Goal: Information Seeking & Learning: Learn about a topic

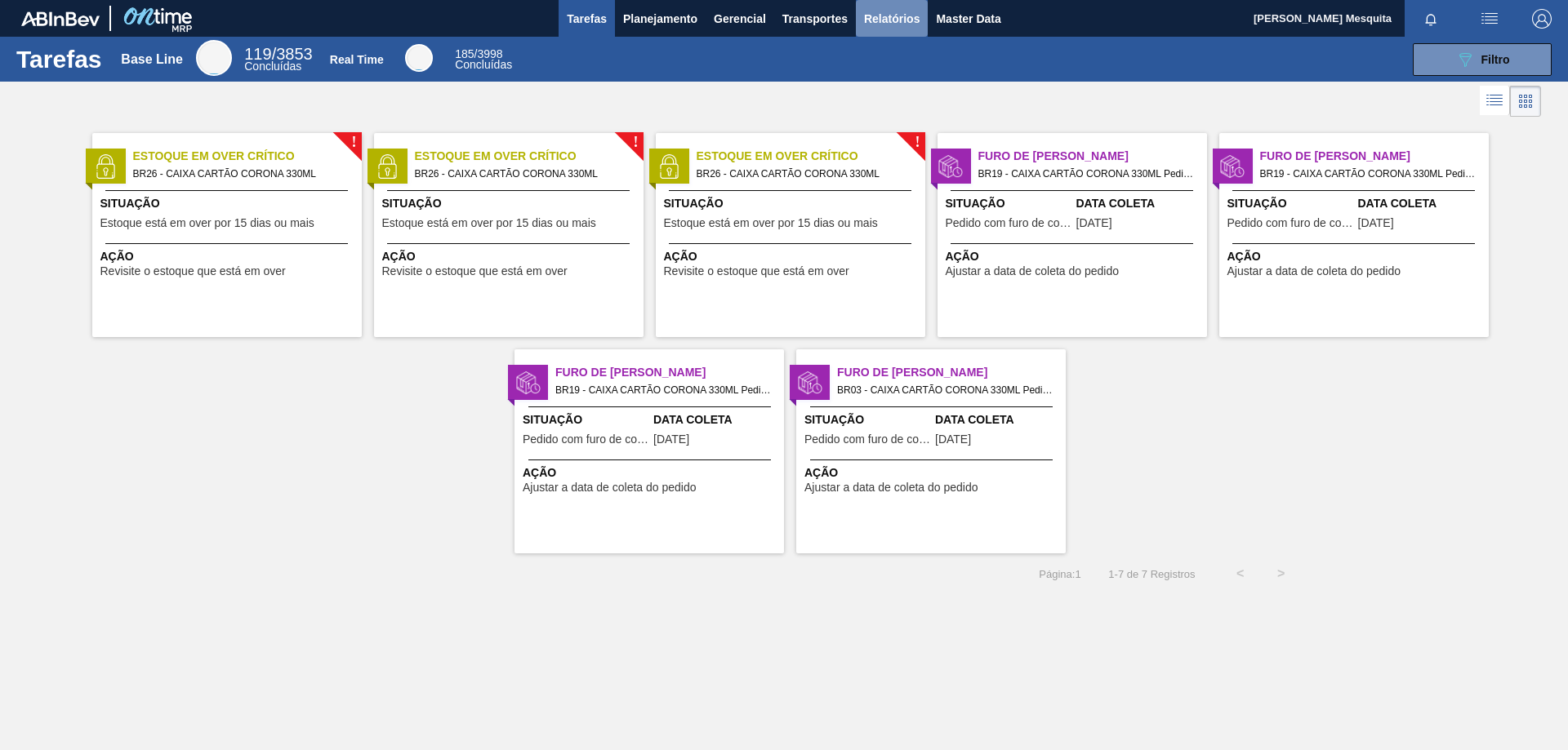
click at [880, 17] on span "Relatórios" at bounding box center [892, 18] width 56 height 19
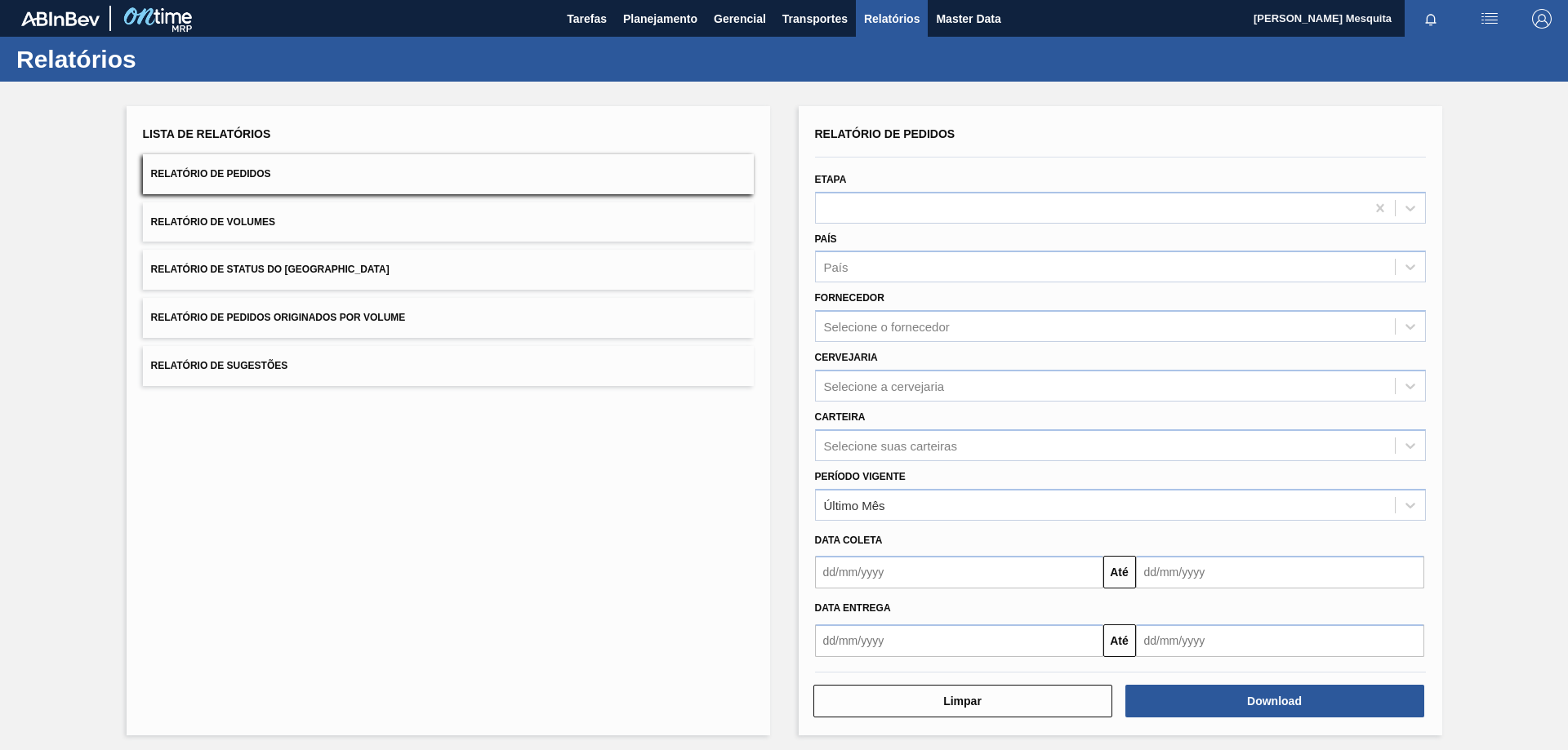
click at [874, 651] on input "text" at bounding box center [959, 640] width 288 height 32
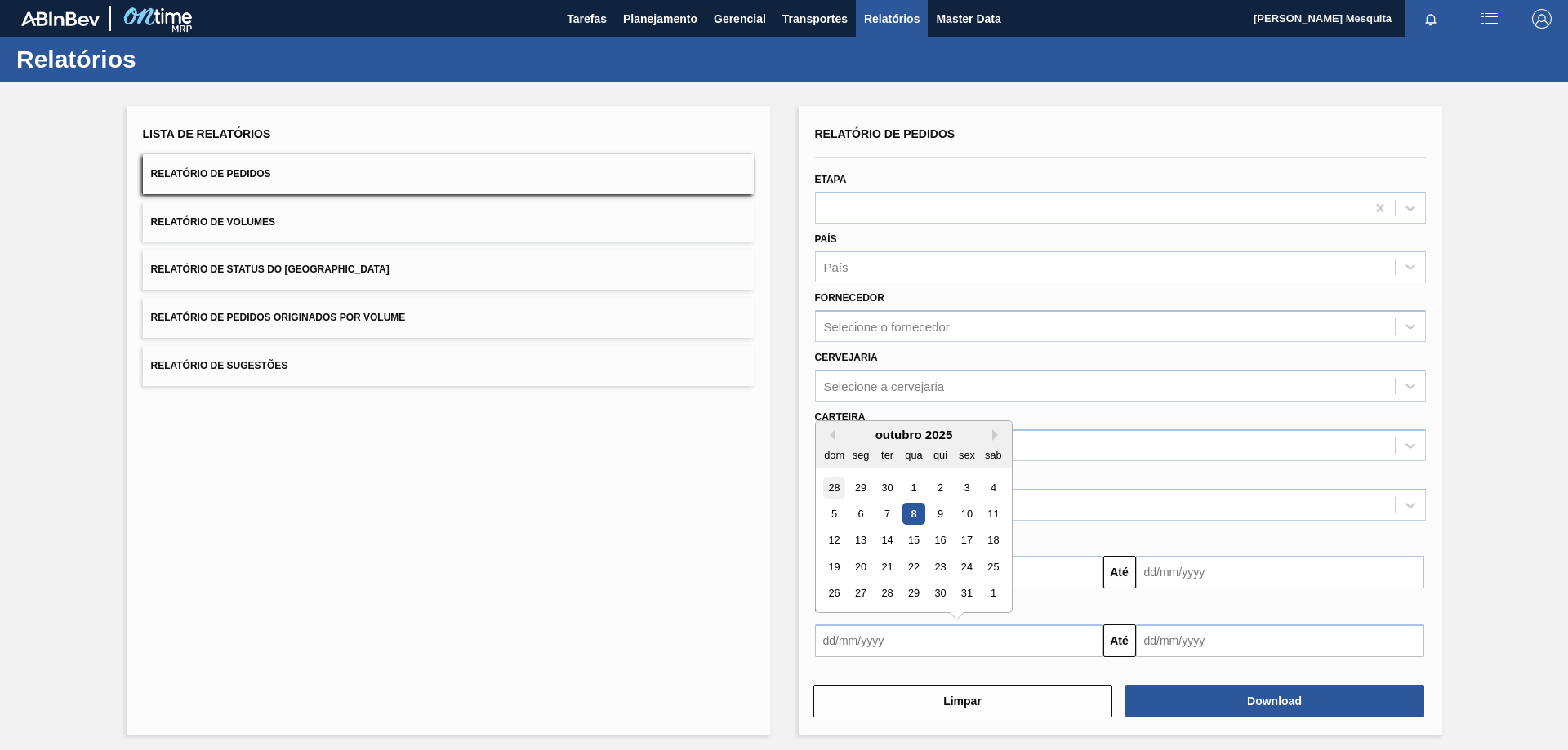
click at [833, 493] on div "28" at bounding box center [834, 488] width 22 height 22
type input "[DATE]"
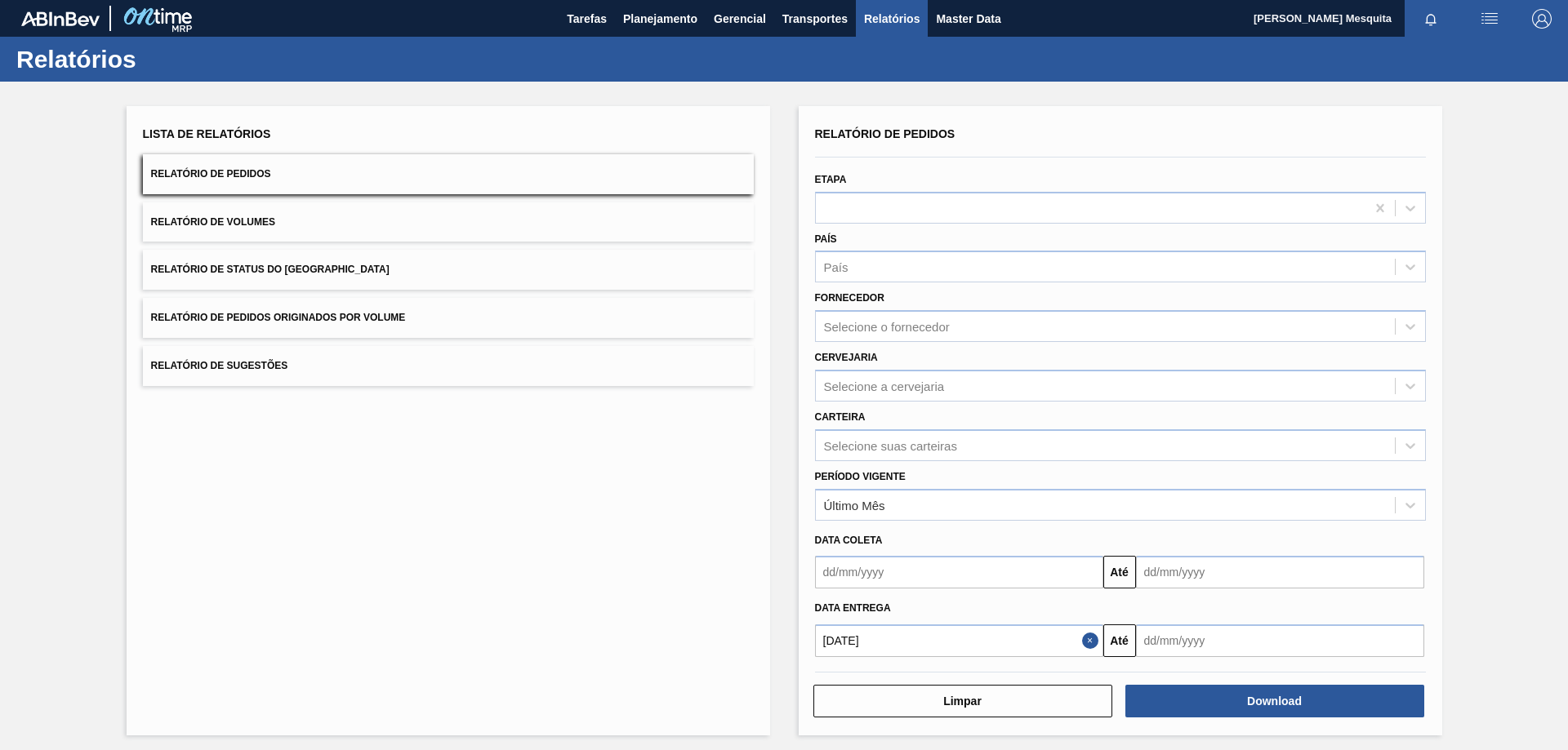
click at [1207, 645] on input "text" at bounding box center [1280, 640] width 288 height 32
click at [1313, 438] on button "Next Month" at bounding box center [1318, 434] width 11 height 11
click at [1159, 619] on div "30" at bounding box center [1154, 619] width 22 height 22
type input "[DATE]"
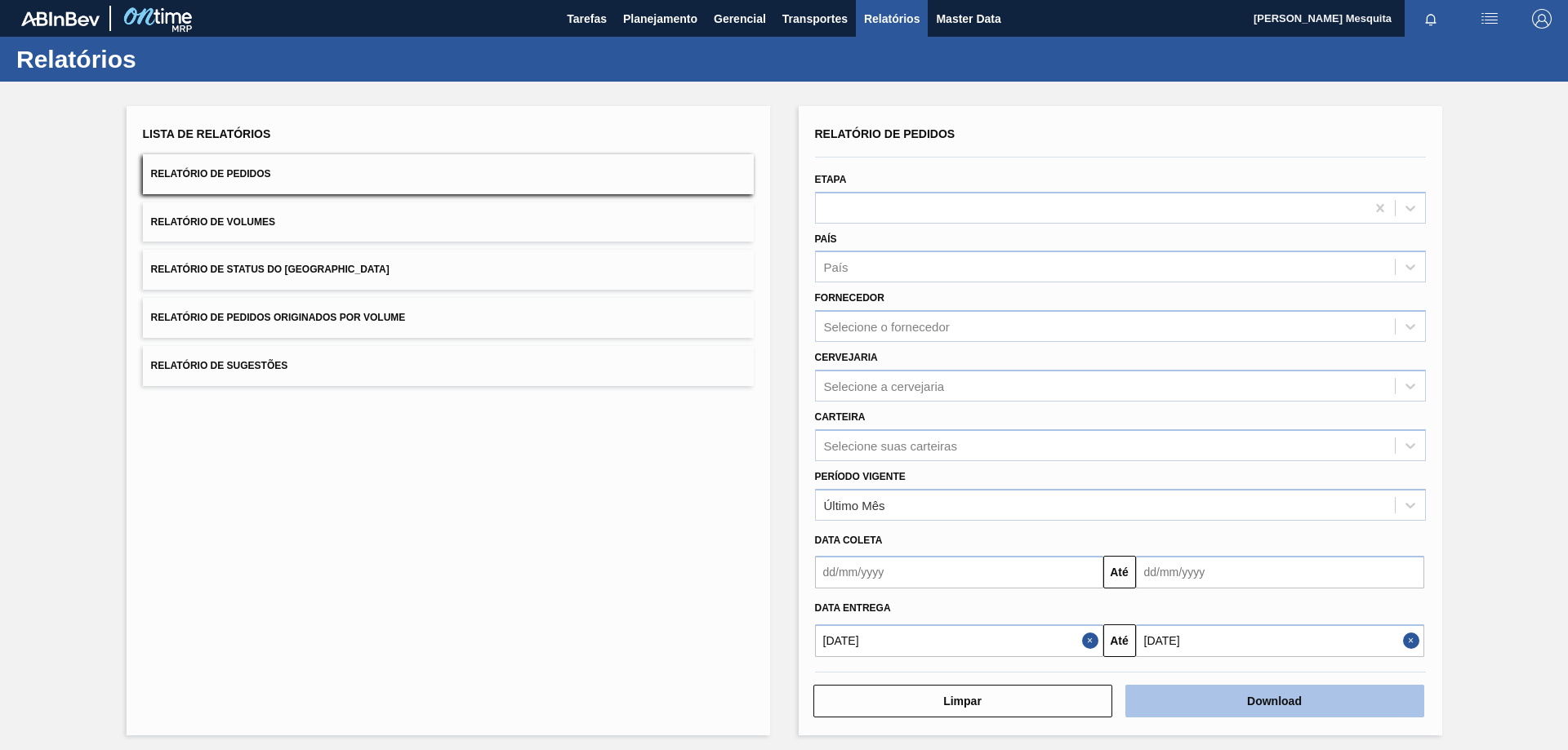
click at [1243, 711] on button "Download" at bounding box center [1275, 700] width 299 height 32
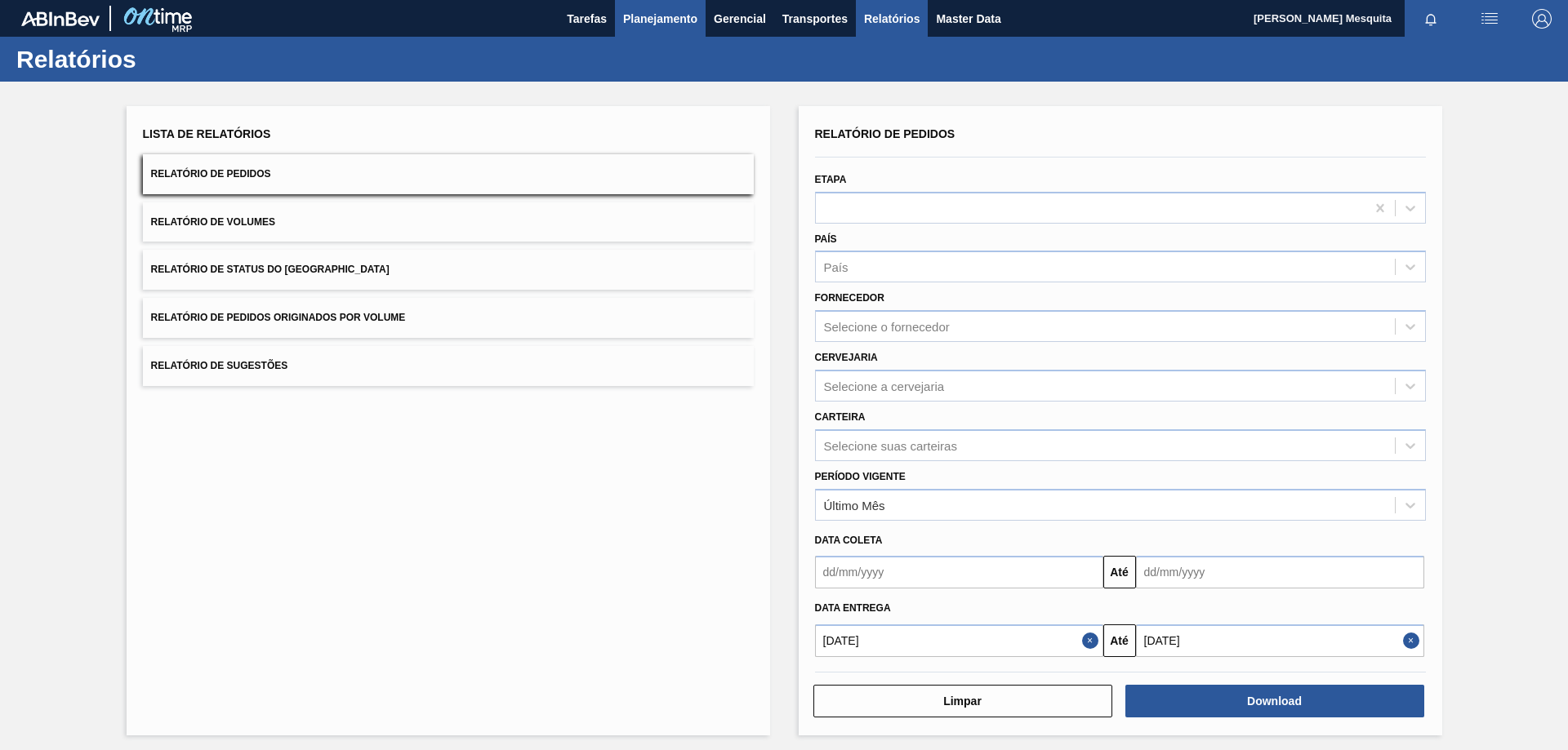
click at [668, 31] on button "Planejamento" at bounding box center [661, 18] width 91 height 37
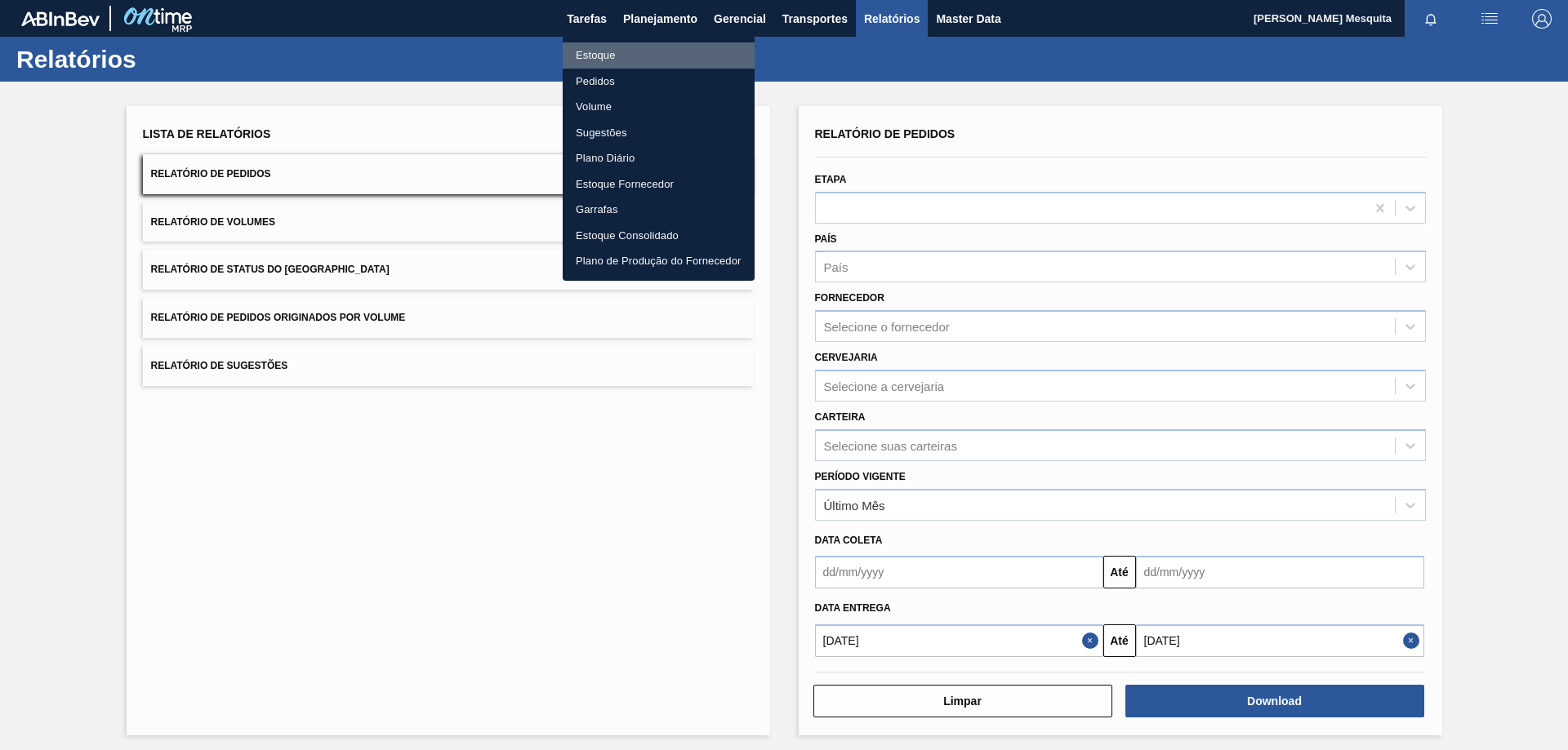
click at [606, 54] on li "Estoque" at bounding box center [659, 56] width 192 height 26
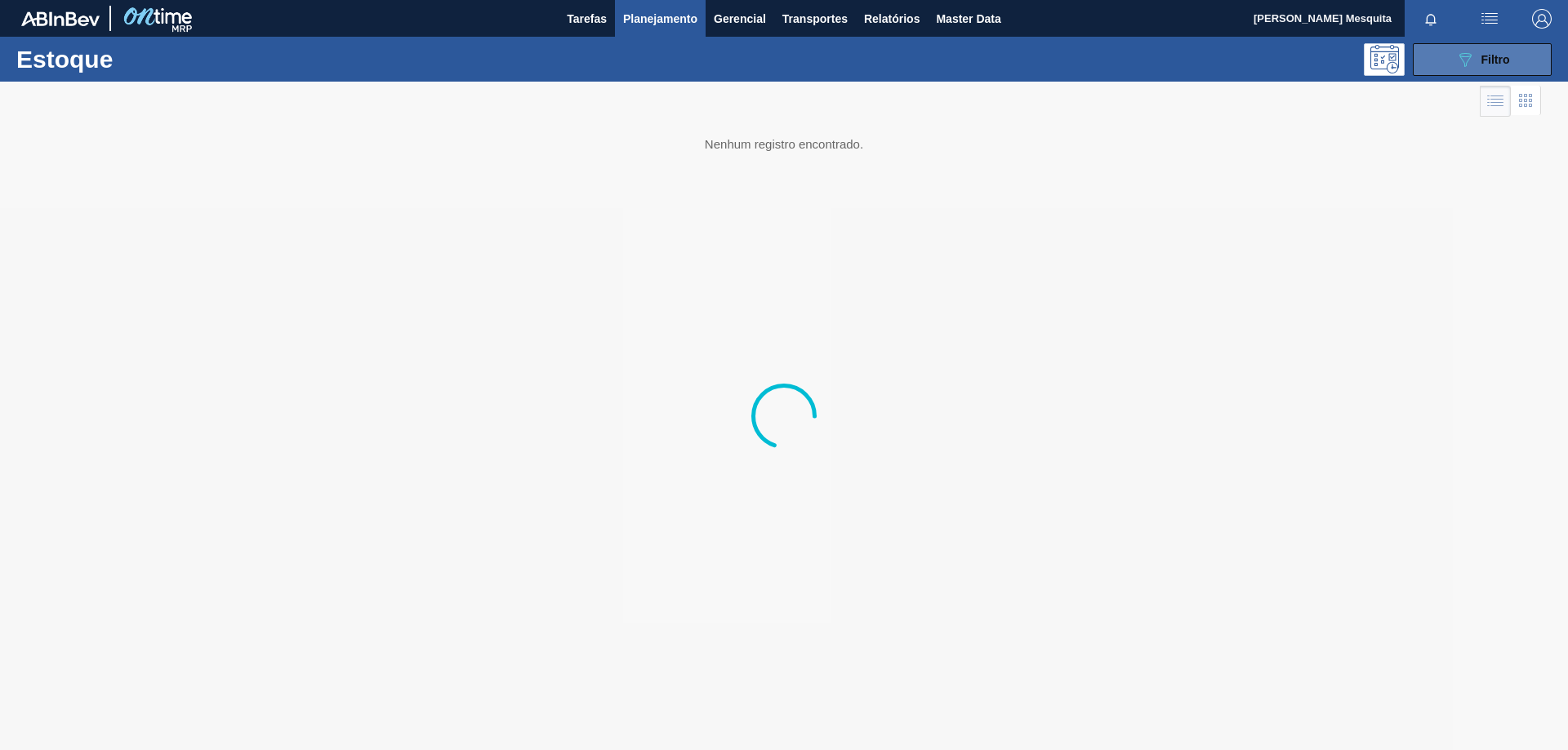
click at [1443, 58] on button "089F7B8B-B2A5-4AFE-B5C0-19BA573D28AC Filtro" at bounding box center [1482, 59] width 139 height 32
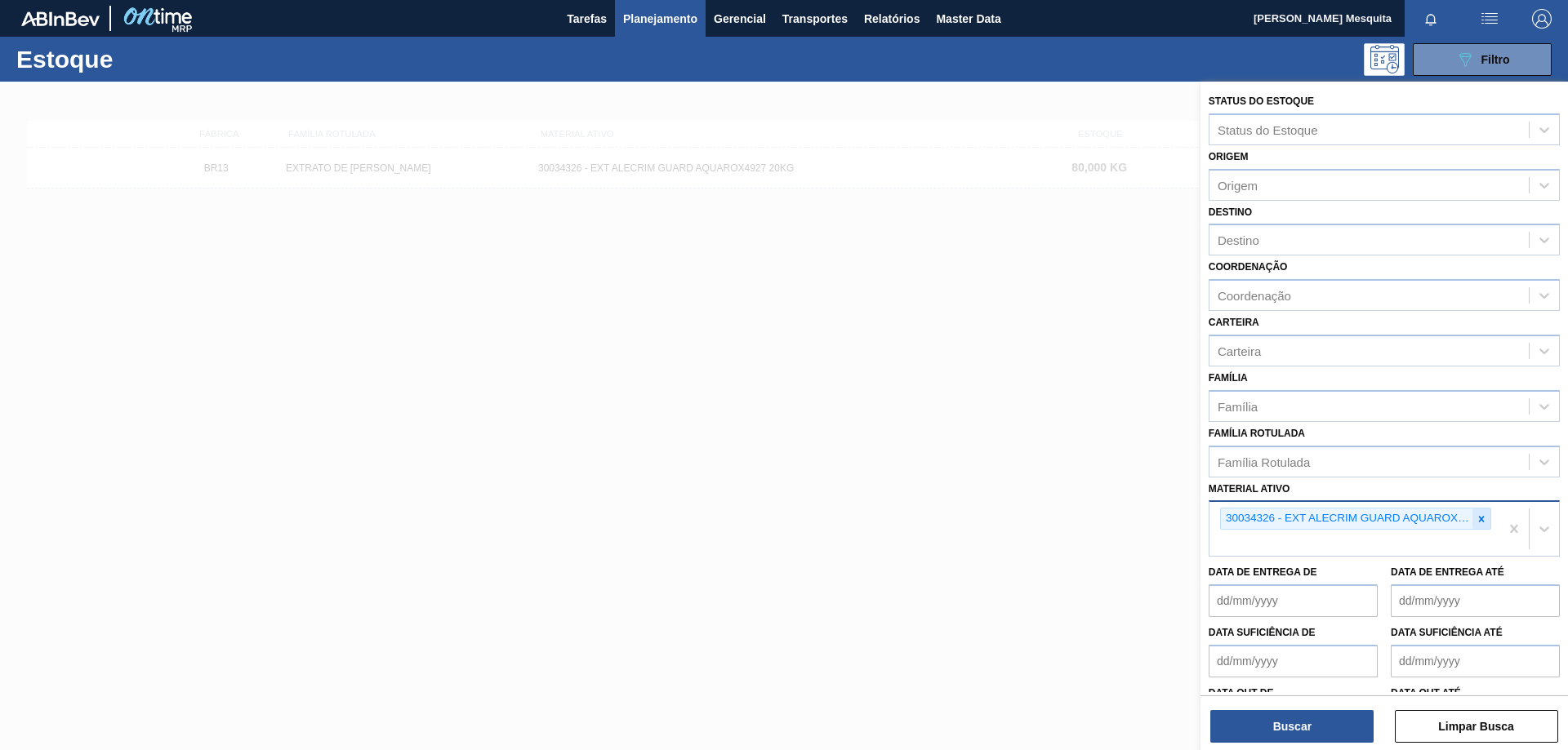
click at [1479, 518] on icon at bounding box center [1482, 519] width 6 height 6
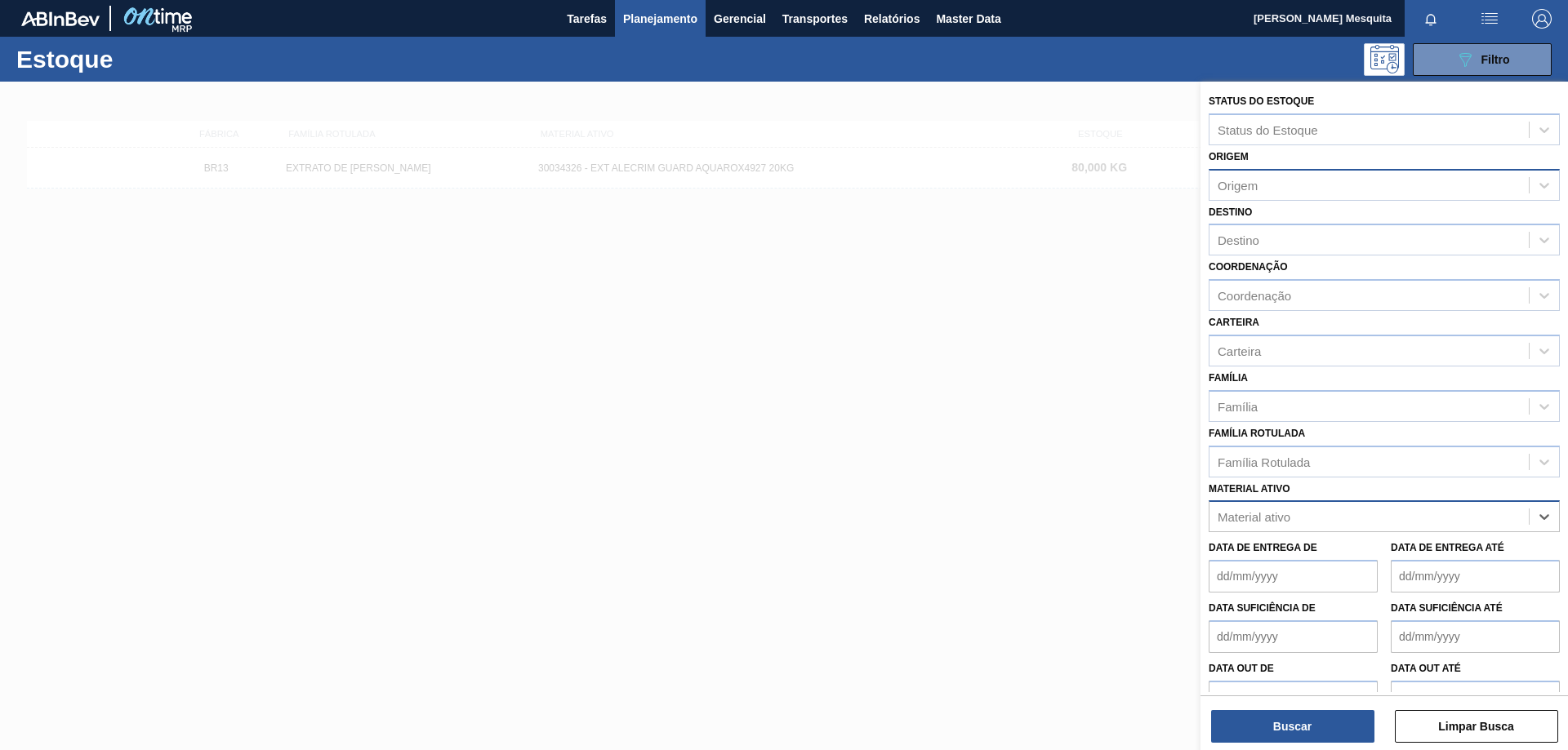
click at [1264, 193] on div "Origem" at bounding box center [1369, 184] width 319 height 24
type input "16"
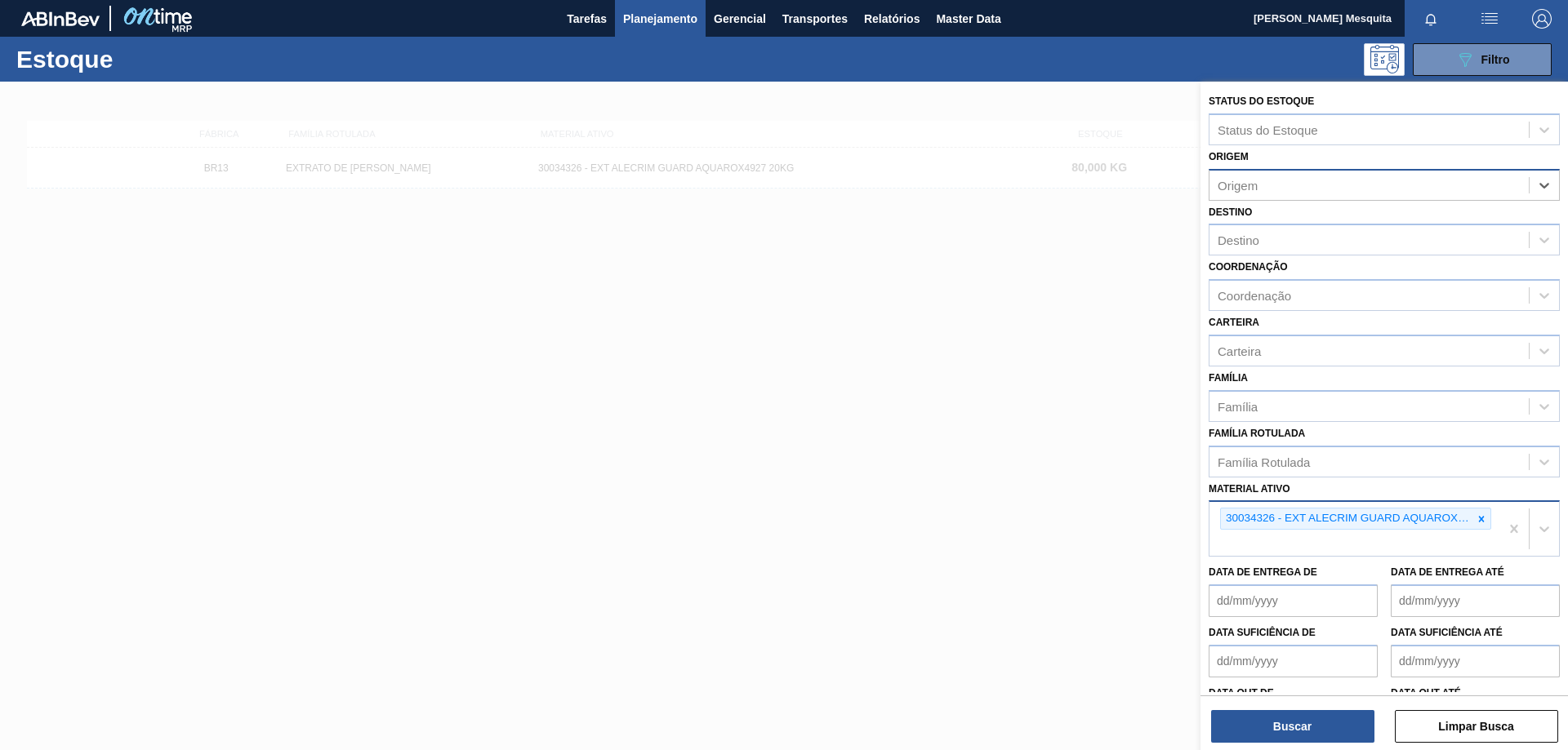
click at [1263, 178] on div "Origem" at bounding box center [1369, 184] width 319 height 24
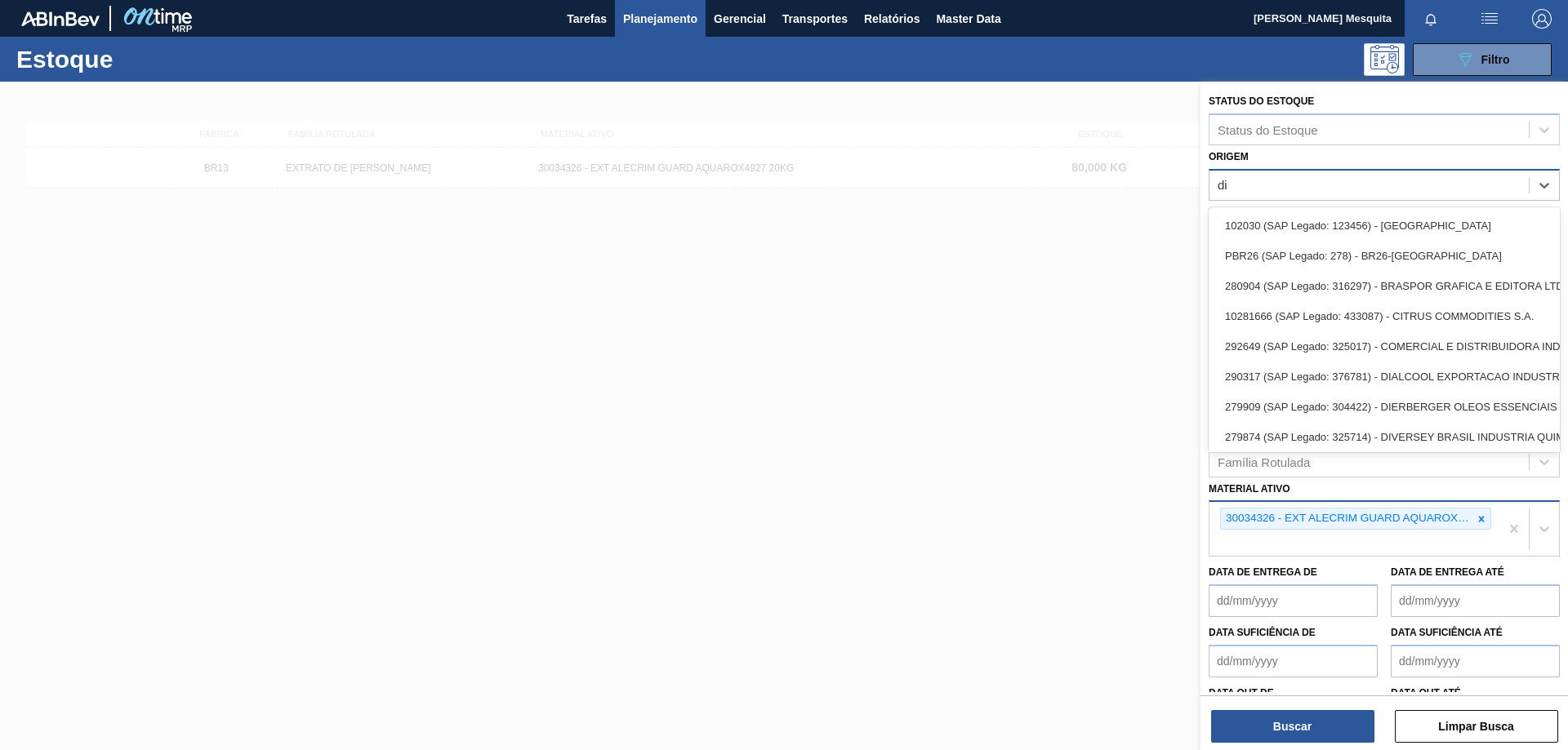
type input "dia"
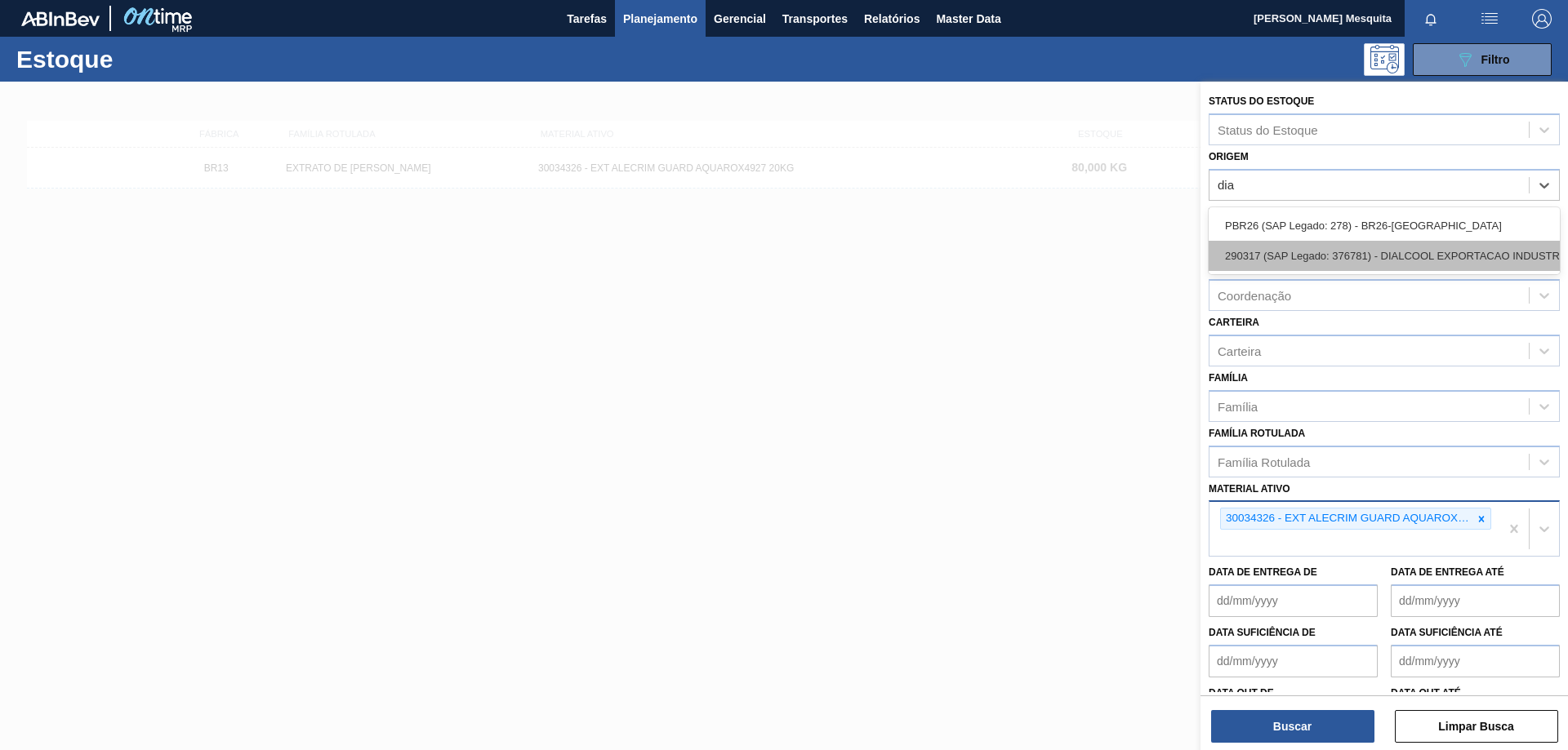
click at [1299, 249] on div "290317 (SAP Legado: 376781) - DIALCOOL EXPORTACAO INDUSTRIA E" at bounding box center [1384, 256] width 351 height 31
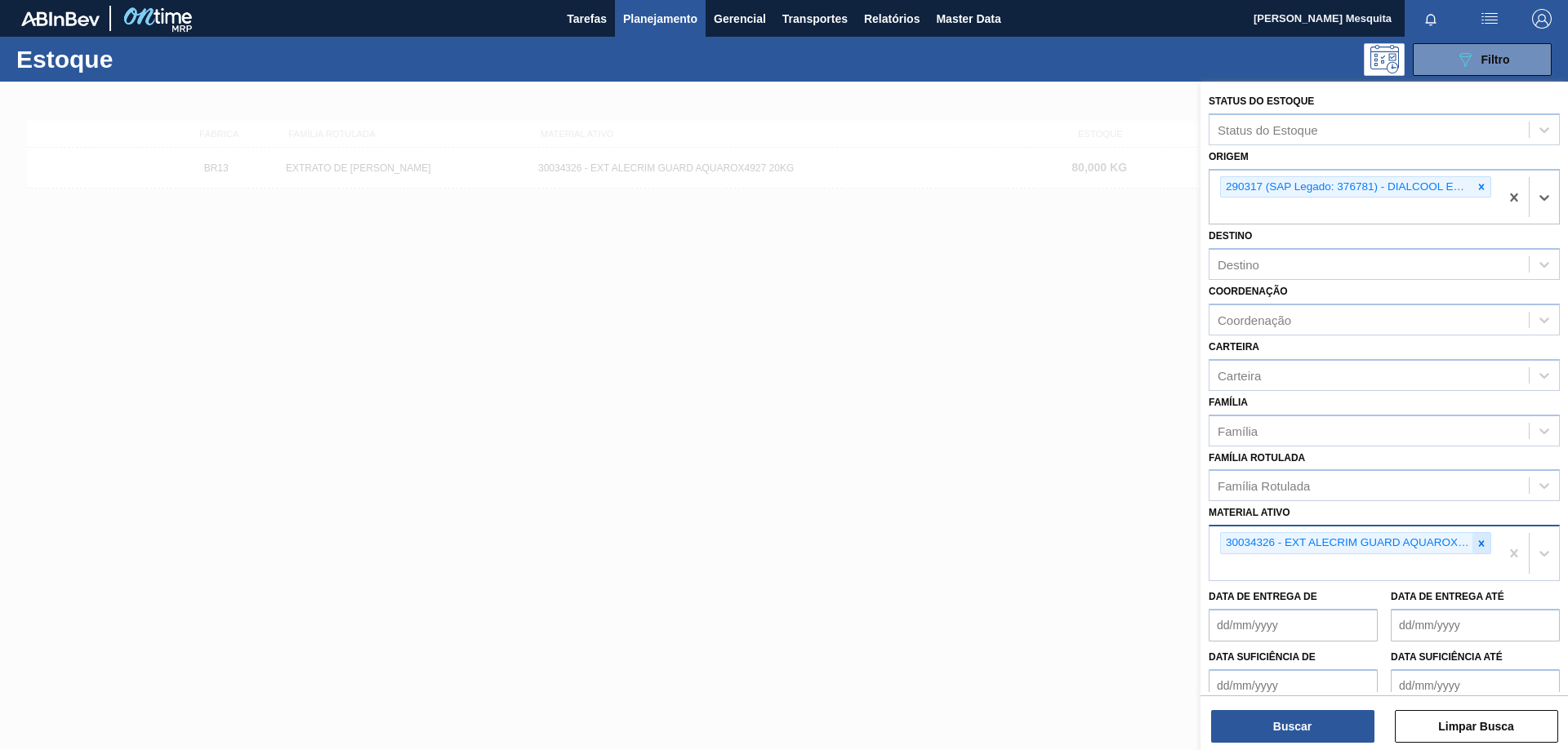
click at [1487, 544] on div at bounding box center [1482, 542] width 18 height 20
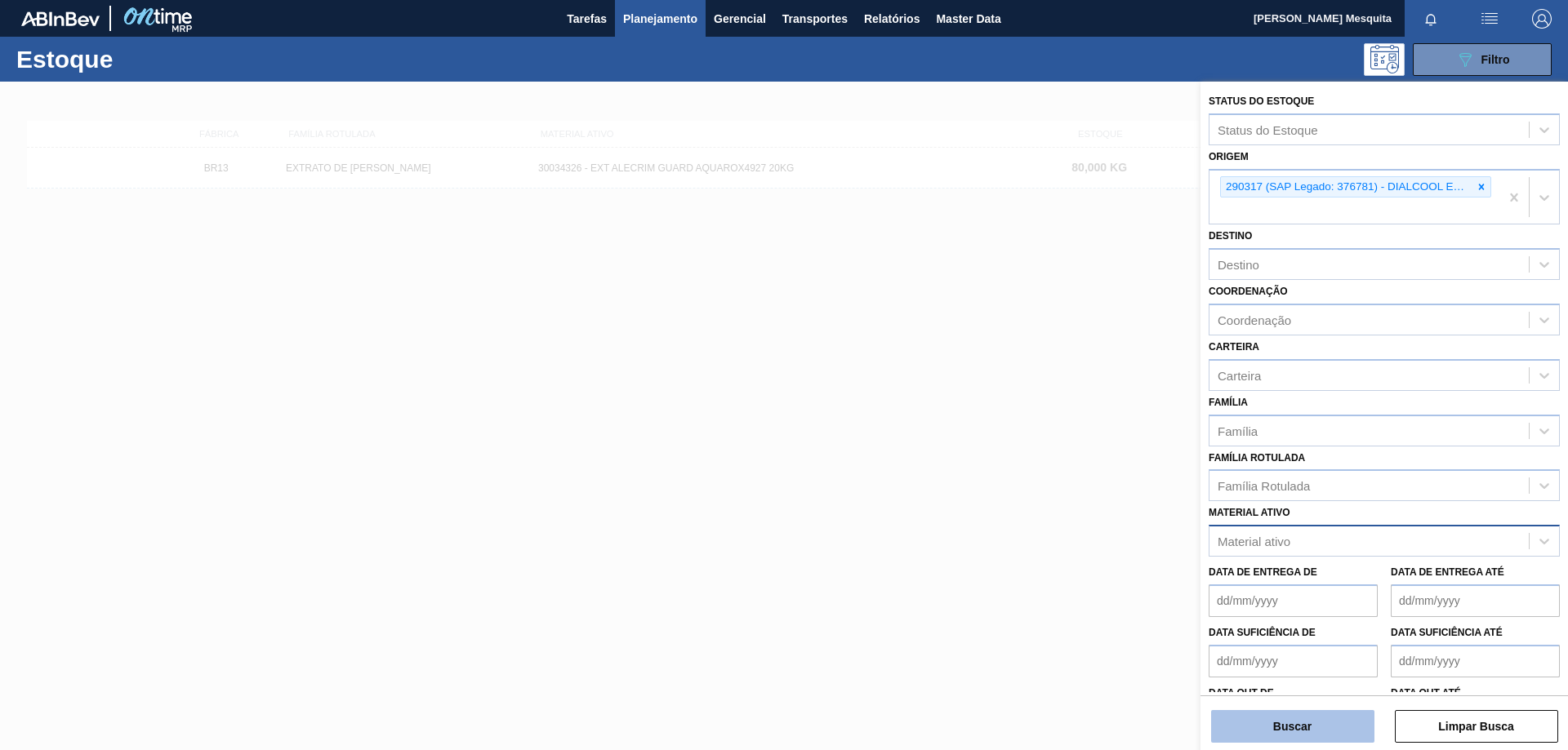
click at [1284, 723] on button "Buscar" at bounding box center [1292, 726] width 163 height 32
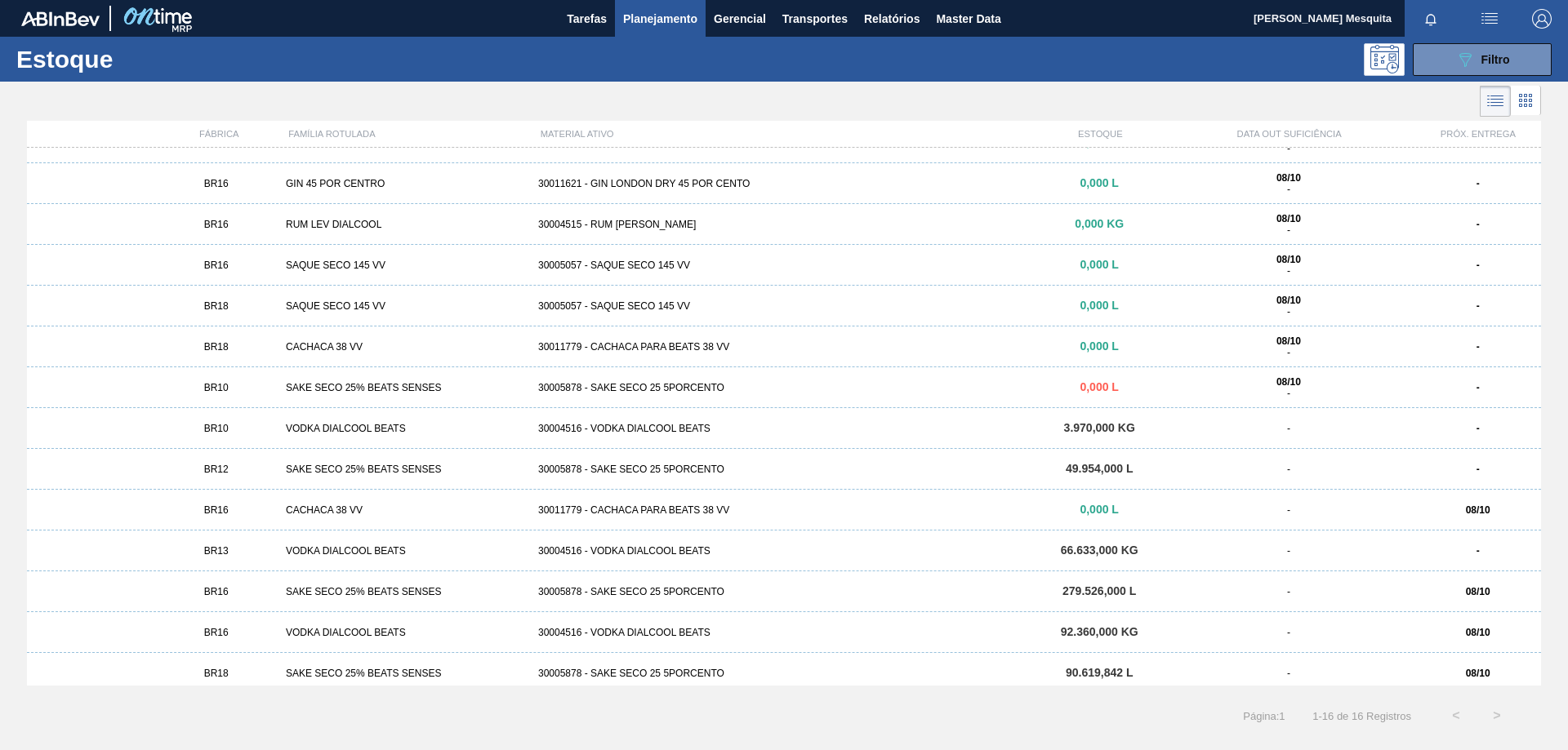
scroll to position [115, 0]
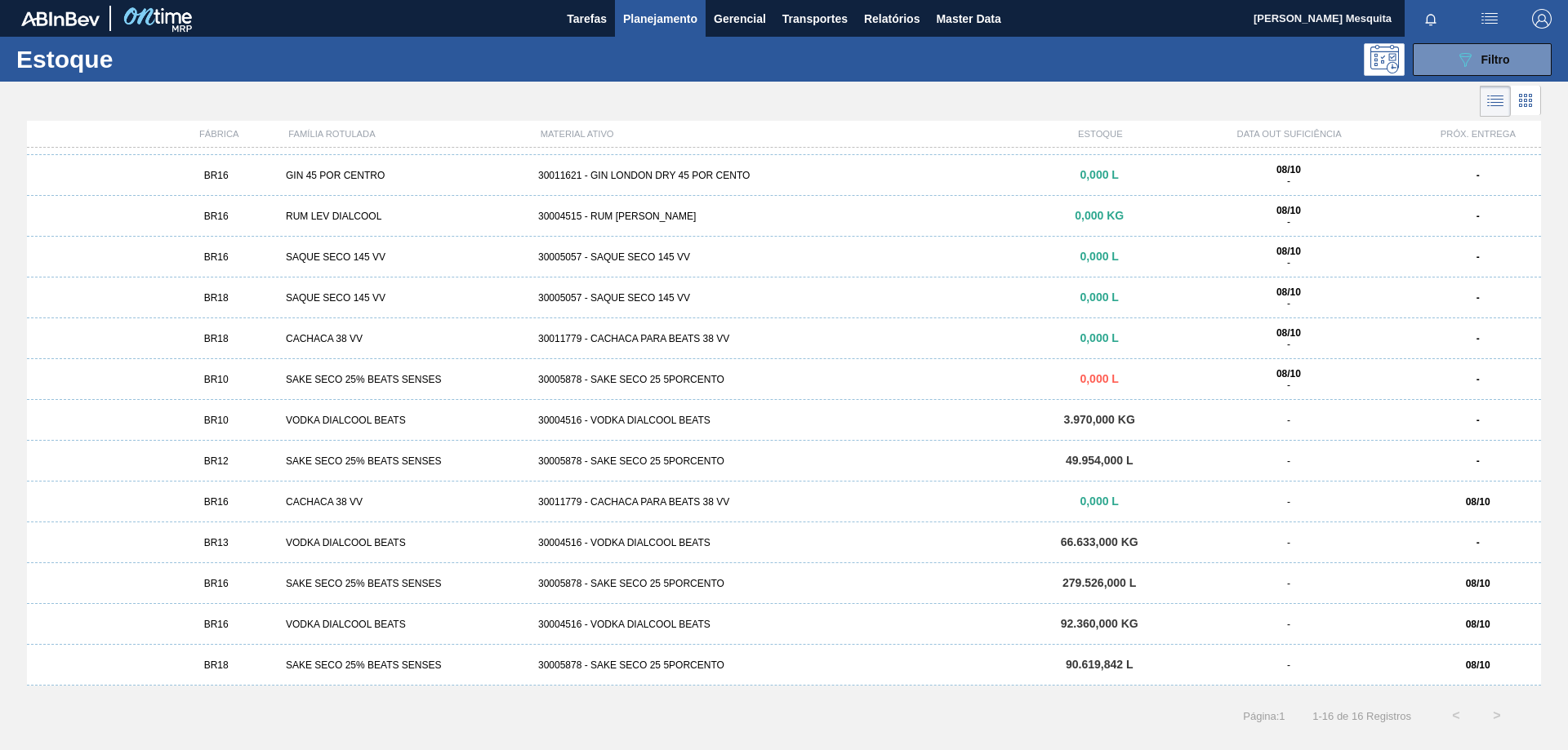
click at [337, 629] on div "VODKA DIALCOOL BEATS" at bounding box center [405, 624] width 252 height 11
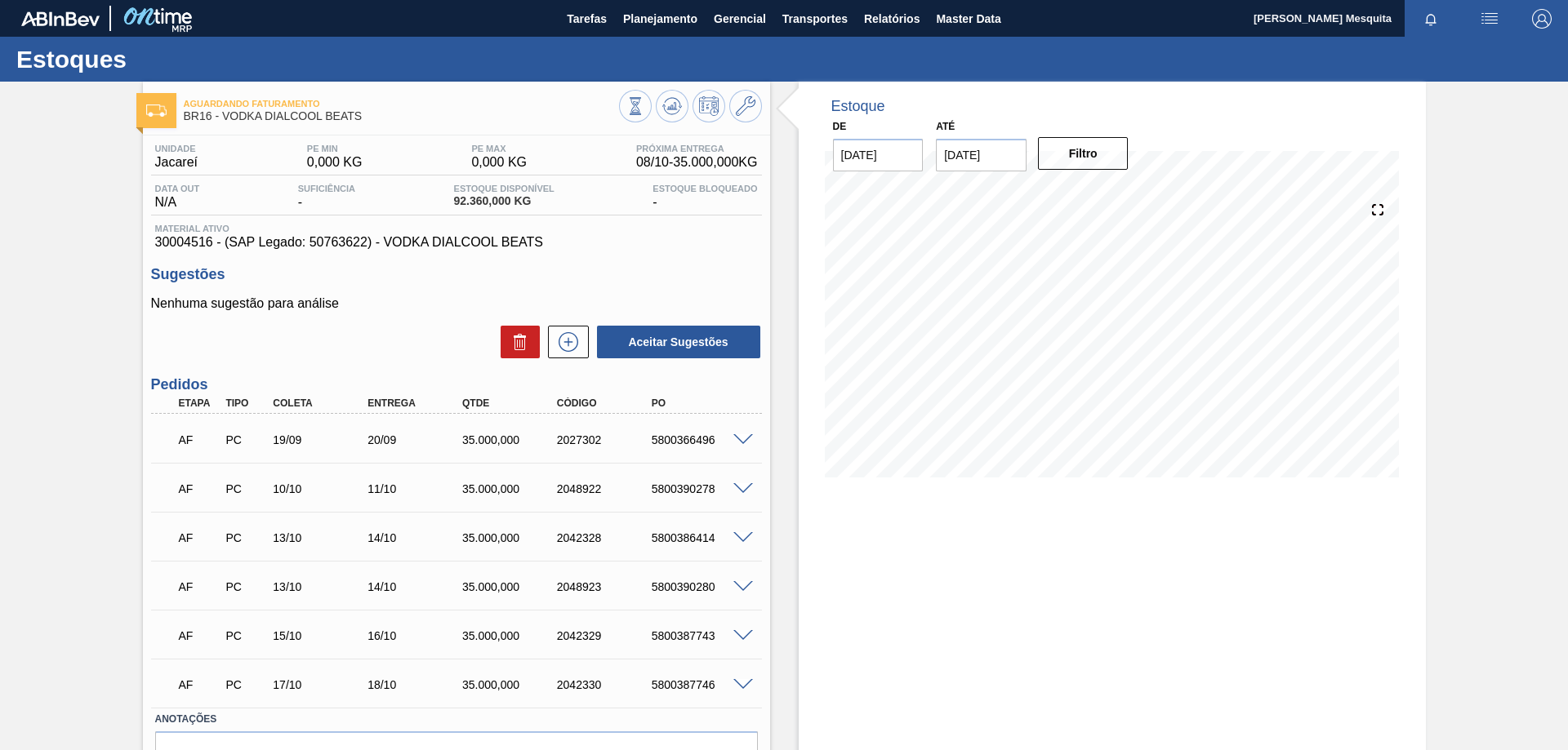
scroll to position [92, 0]
